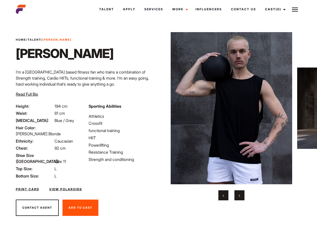
click at [274, 9] on link "Cast (0)" at bounding box center [275, 10] width 28 height 14
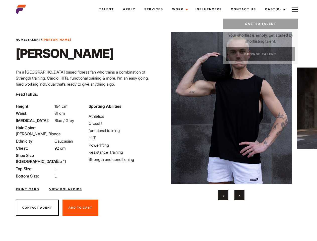
click at [295, 9] on img at bounding box center [295, 10] width 6 height 6
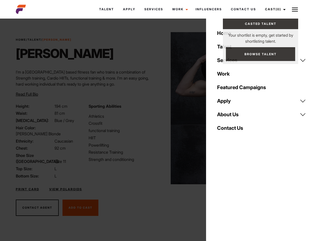
click at [231, 116] on img at bounding box center [232, 108] width 122 height 152
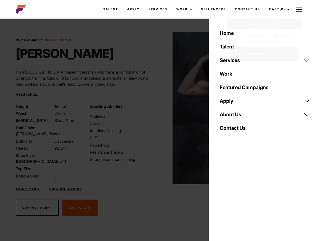
click at [158, 108] on div "Sporting Abilities Athletics Crossfit functional training HIIT Powerlifting Res…" at bounding box center [124, 141] width 74 height 76
click at [223, 195] on div "Home Talent Services Talent Casting Photography Videography Creative Hair and M…" at bounding box center [265, 120] width 112 height 241
click at [239, 195] on div "Home Talent Services Talent Casting Photography Videography Creative Hair and M…" at bounding box center [265, 120] width 112 height 241
